Goal: Check status: Check status

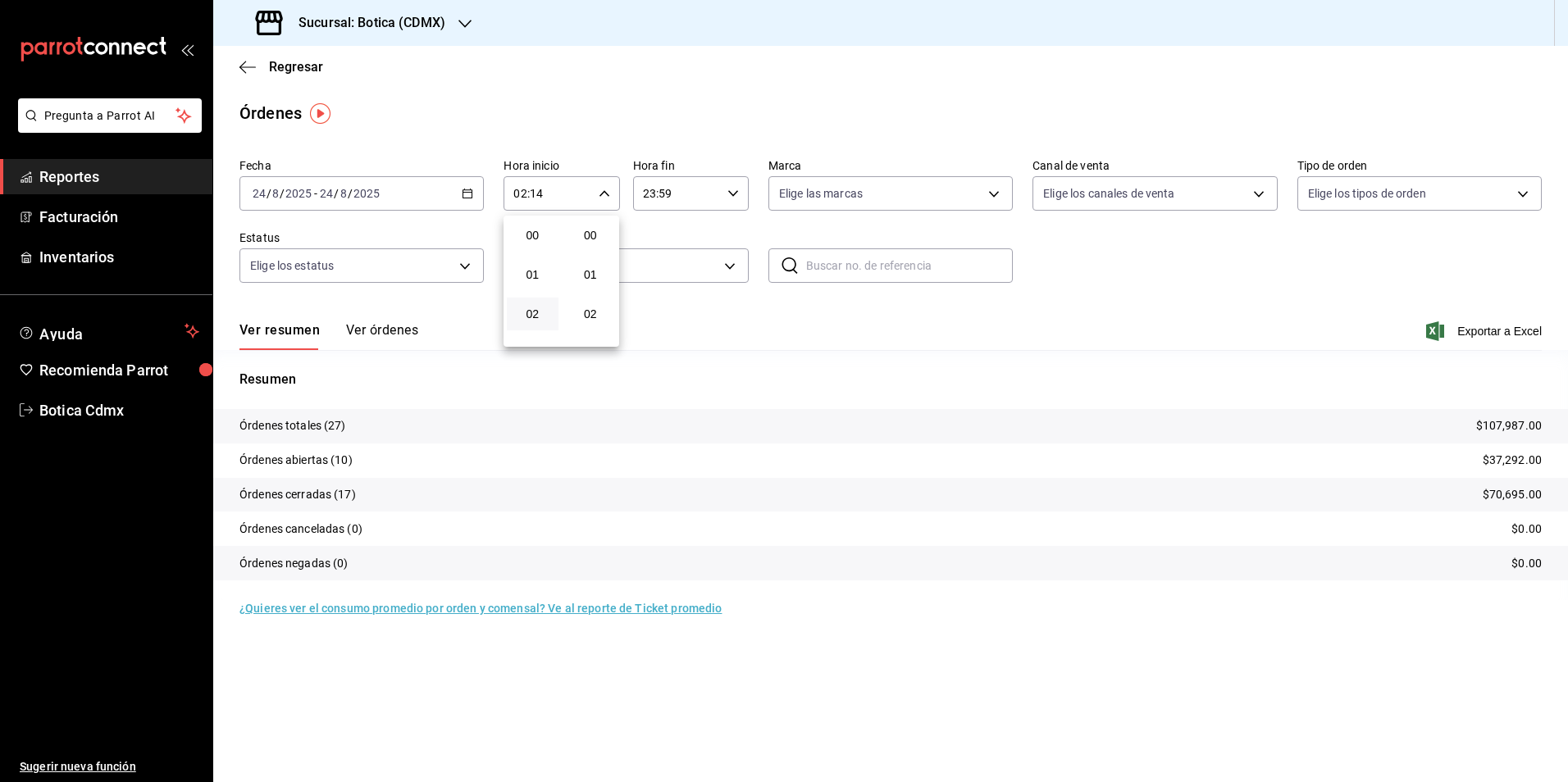
scroll to position [492, 0]
click at [300, 65] on div at bounding box center [784, 391] width 1568 height 782
click at [306, 64] on span "Regresar" at bounding box center [296, 67] width 54 height 15
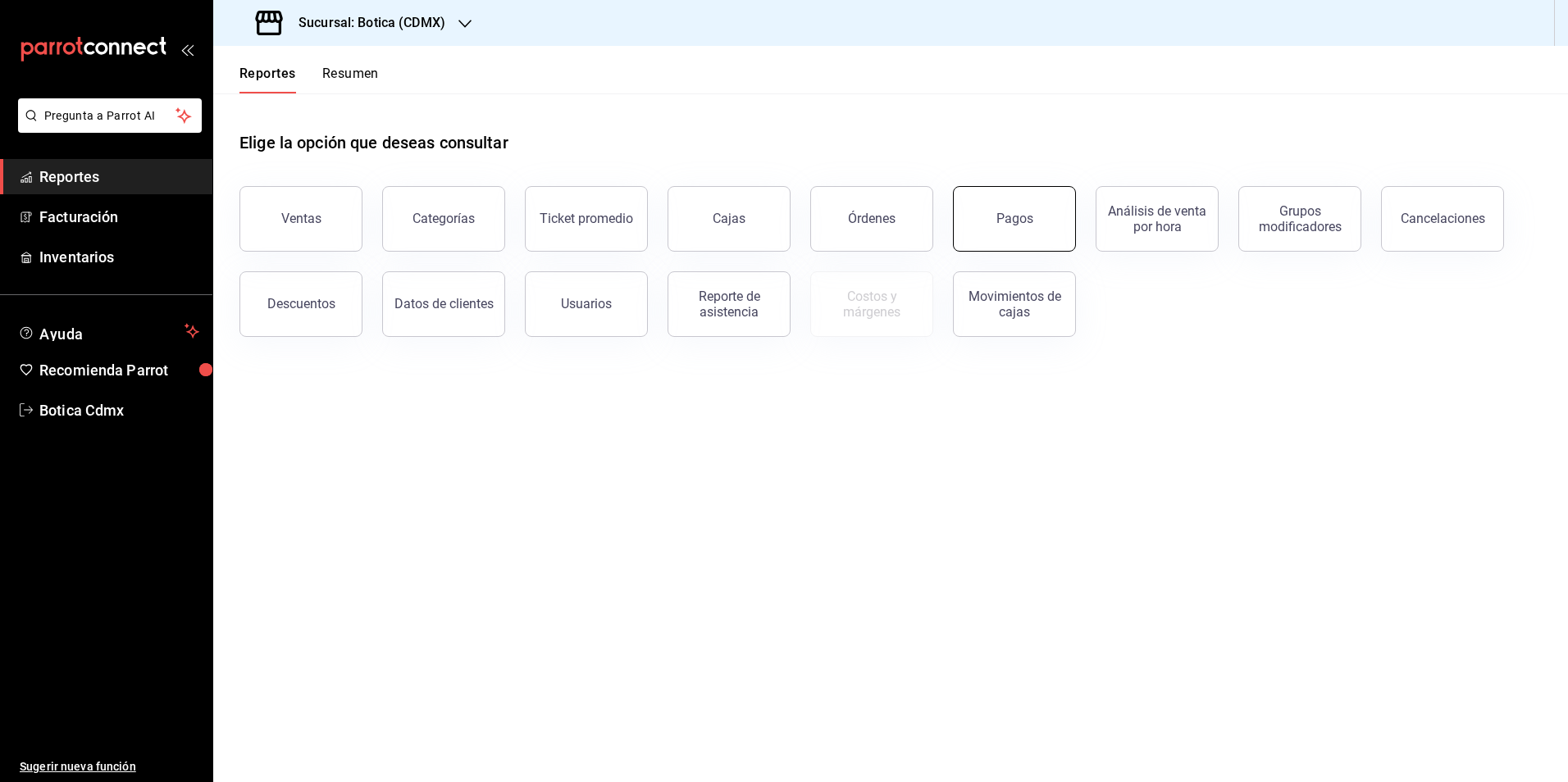
click at [1026, 229] on button "Pagos" at bounding box center [1014, 218] width 123 height 65
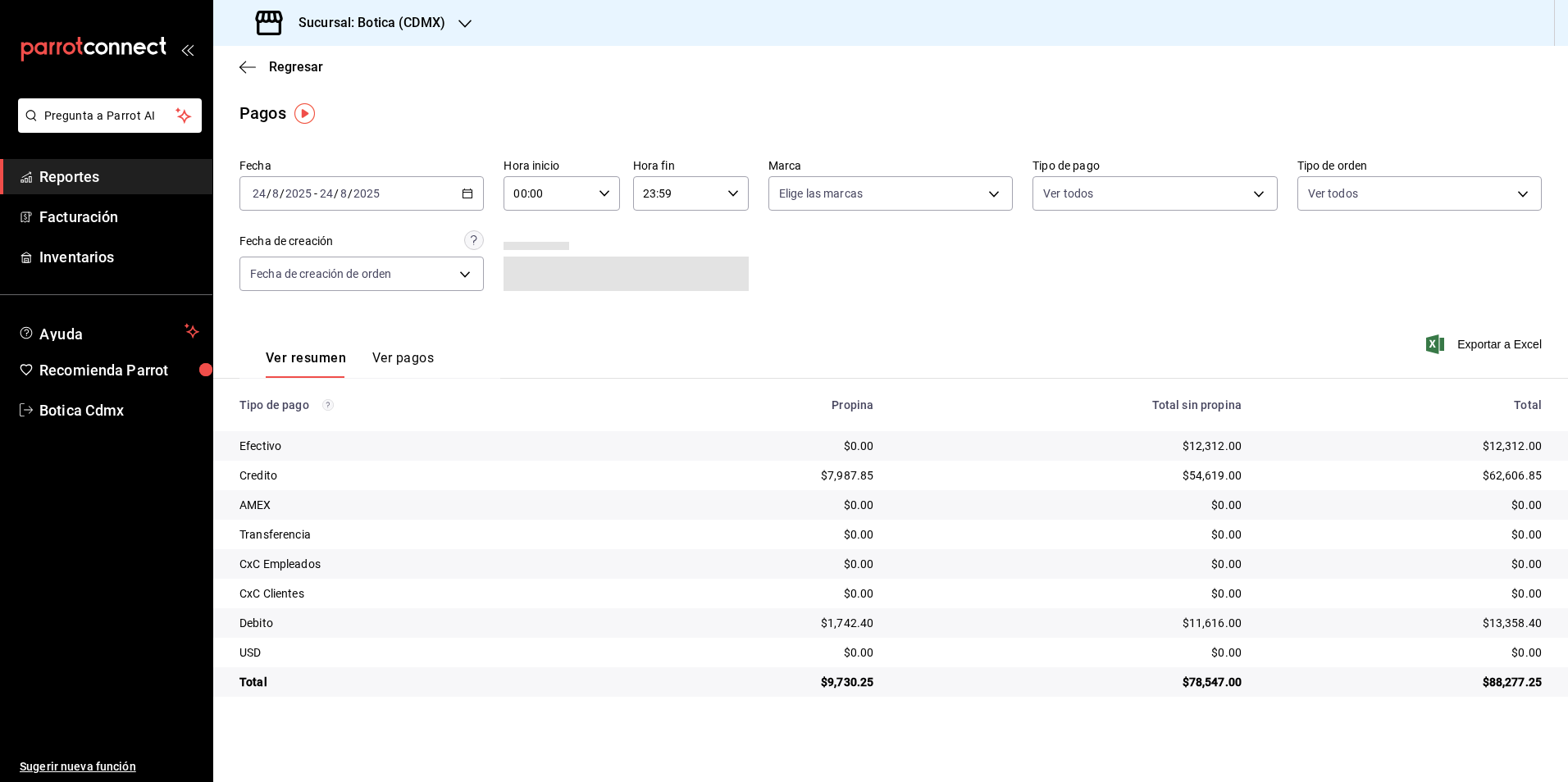
click at [543, 202] on input "00:00" at bounding box center [548, 193] width 88 height 33
click at [533, 279] on button "03" at bounding box center [533, 271] width 52 height 33
type input "03:00"
click at [295, 64] on div at bounding box center [784, 391] width 1568 height 782
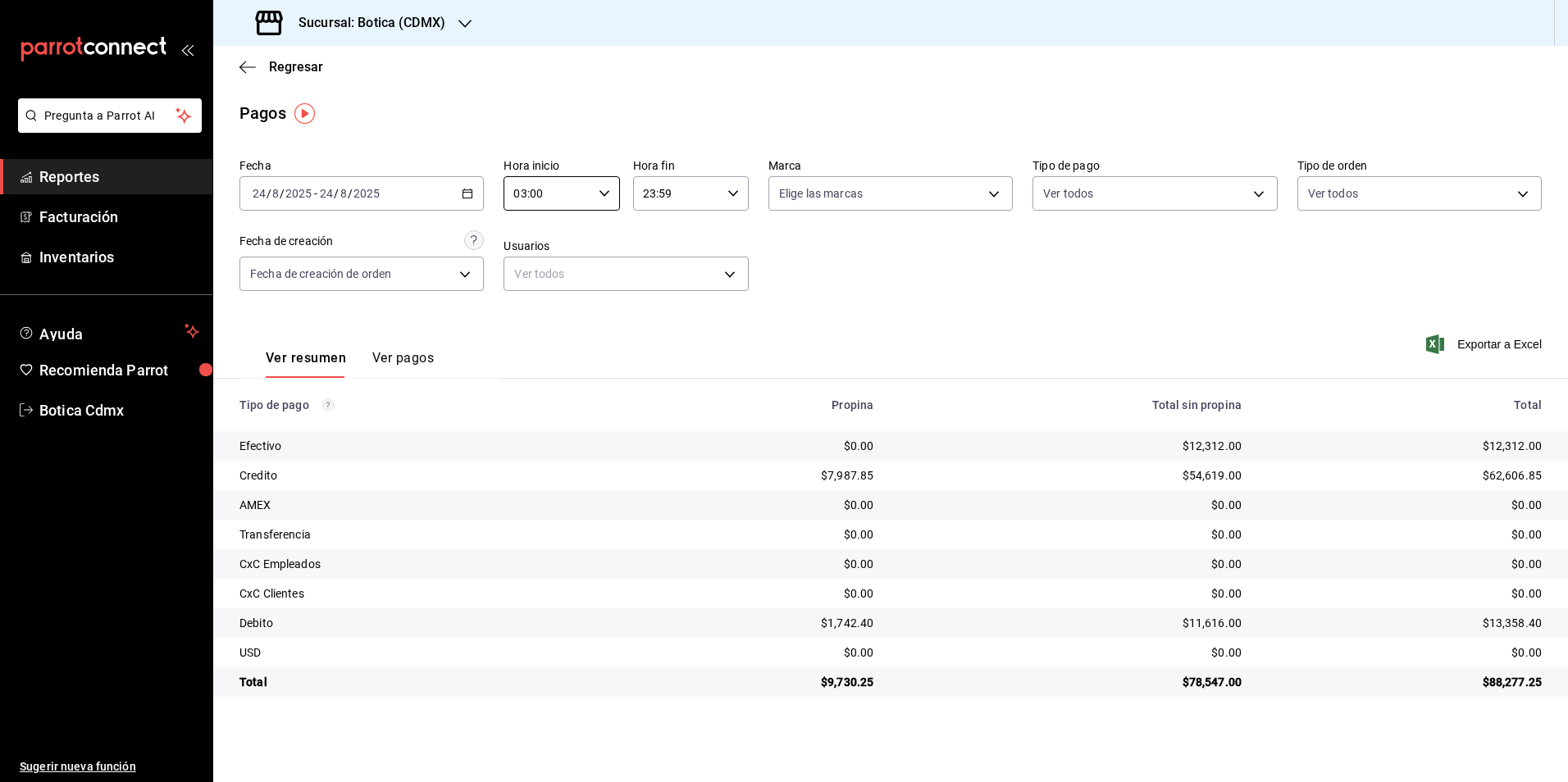
click at [295, 64] on span "Regresar" at bounding box center [296, 67] width 54 height 15
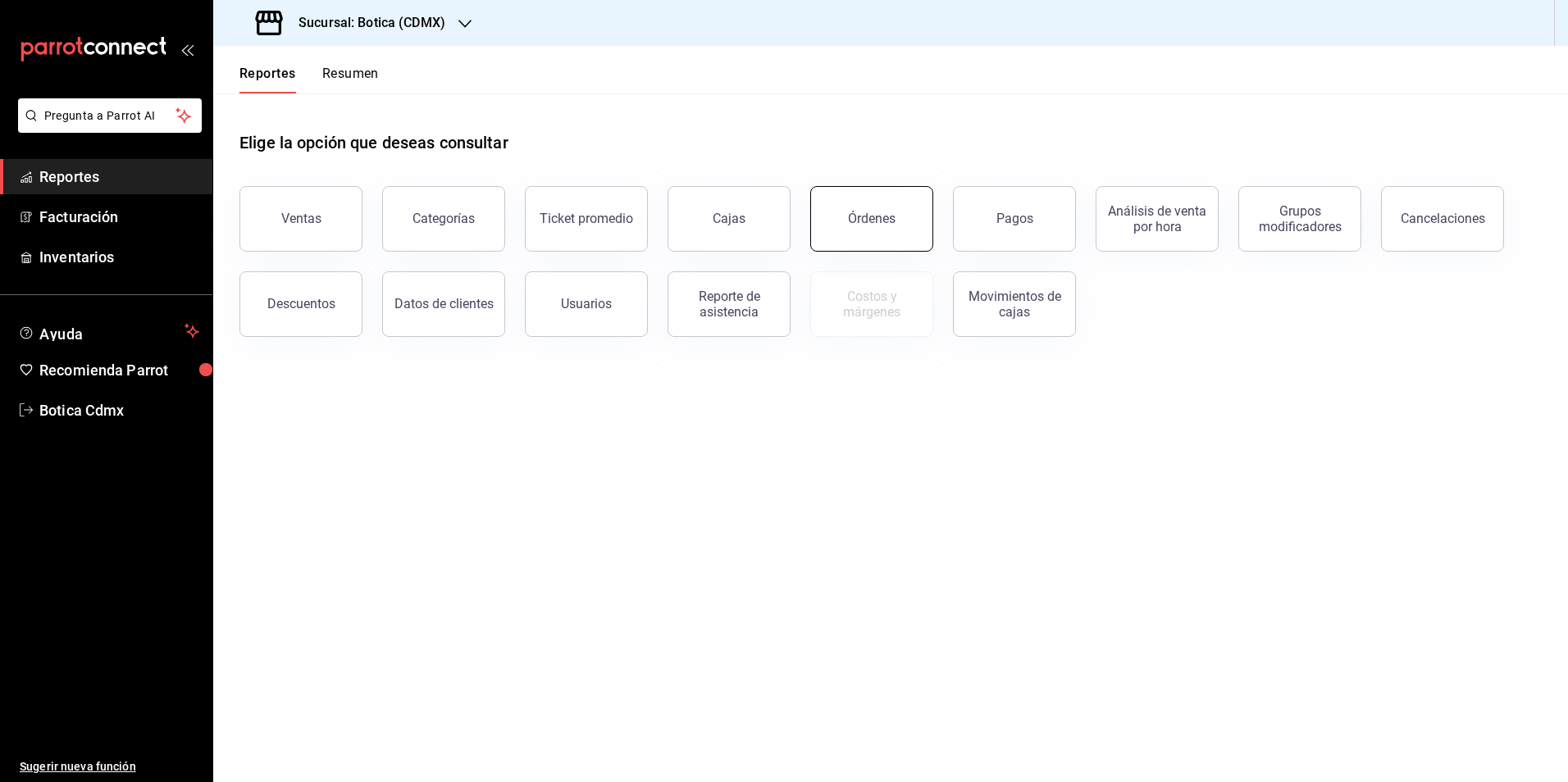
click at [846, 226] on button "Órdenes" at bounding box center [871, 218] width 123 height 65
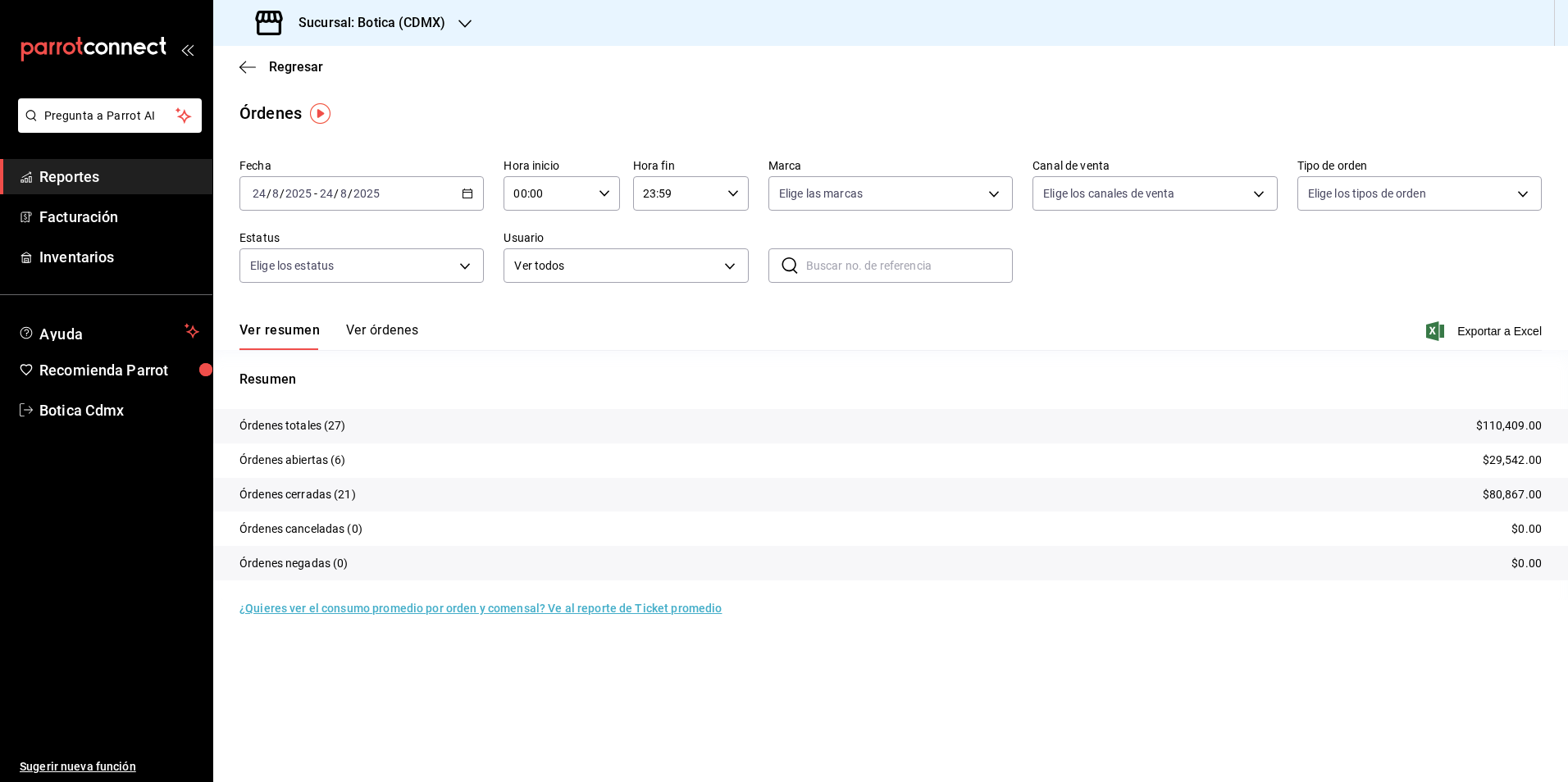
click at [569, 195] on input "00:00" at bounding box center [548, 193] width 88 height 33
click at [535, 274] on span "03" at bounding box center [533, 271] width 32 height 13
type input "03:00"
click at [290, 63] on div at bounding box center [784, 391] width 1568 height 782
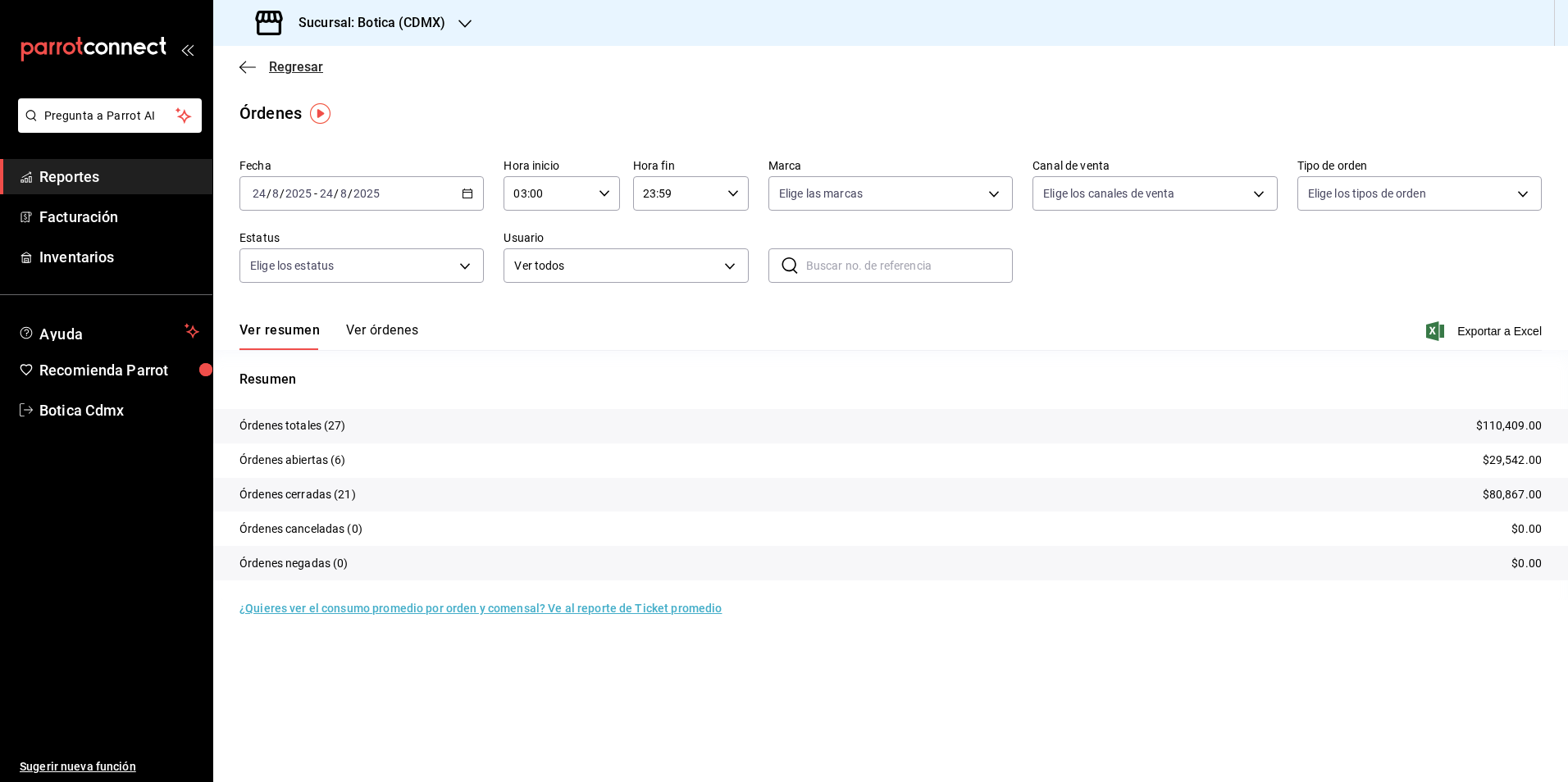
click at [290, 66] on span "Regresar" at bounding box center [296, 67] width 54 height 15
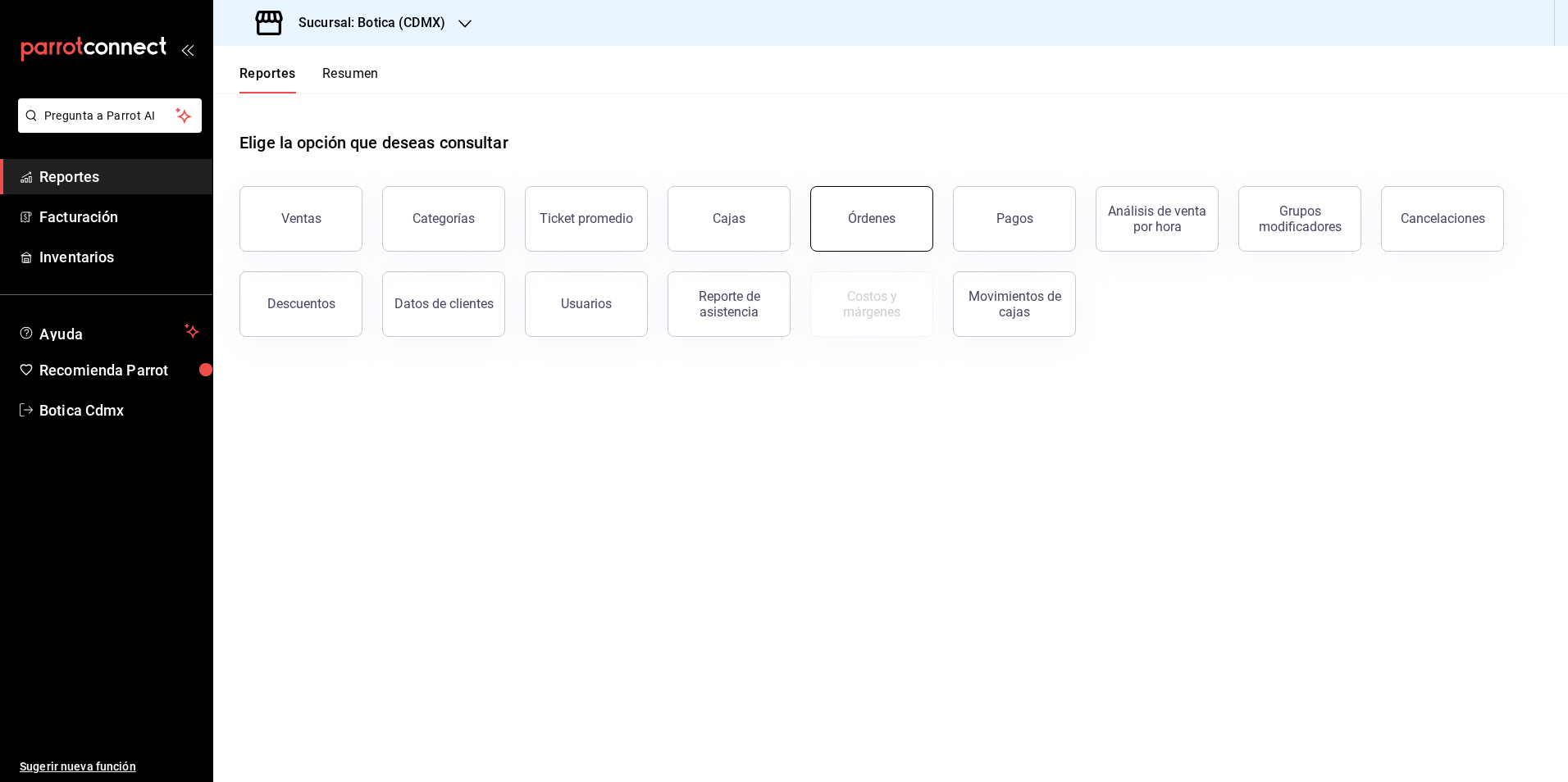
click at [824, 216] on button "Órdenes" at bounding box center [871, 218] width 123 height 65
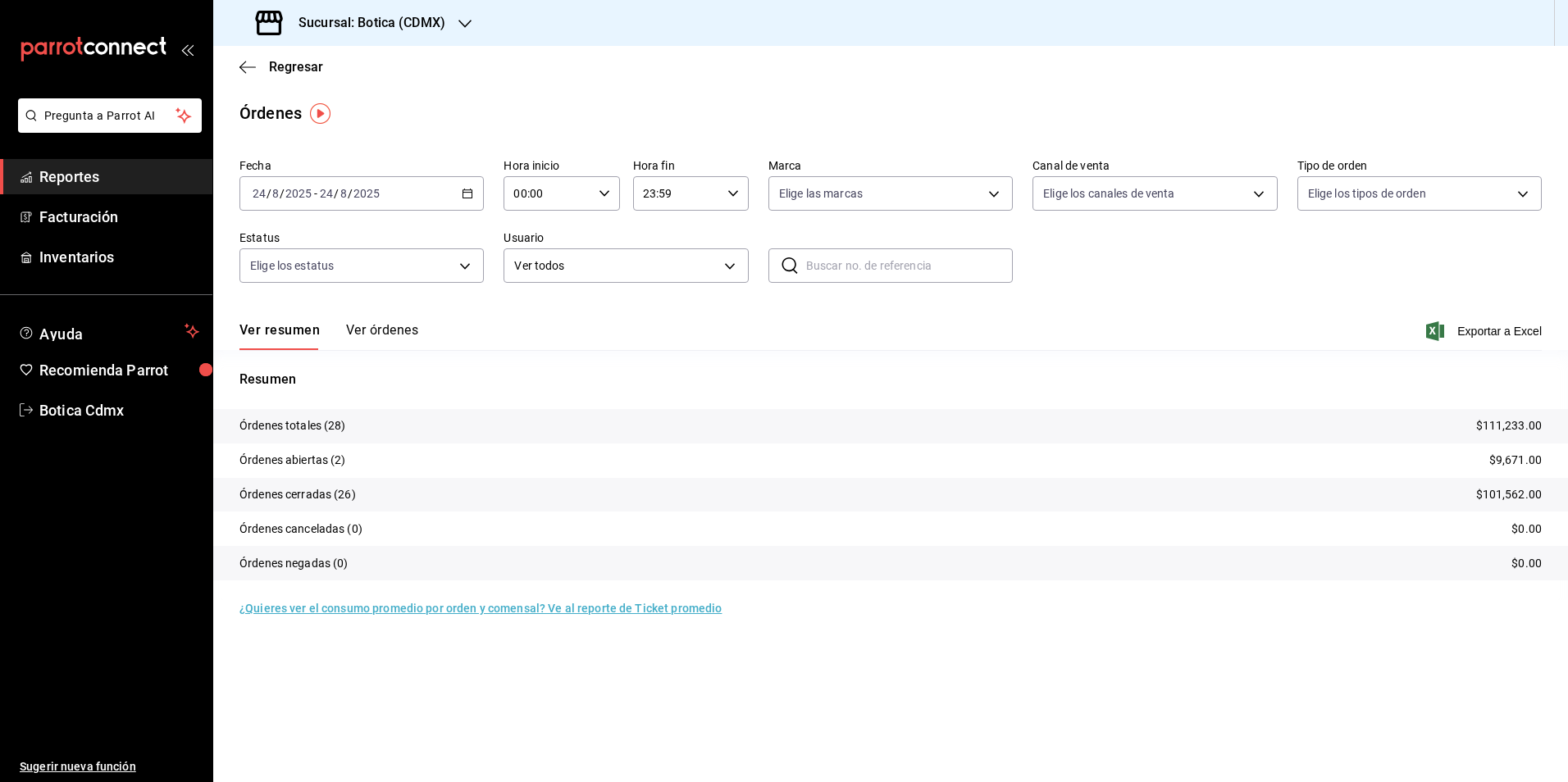
click at [544, 201] on input "00:00" at bounding box center [548, 193] width 88 height 33
click at [526, 271] on span "03" at bounding box center [533, 271] width 32 height 13
type input "03:00"
